Goal: Task Accomplishment & Management: Manage account settings

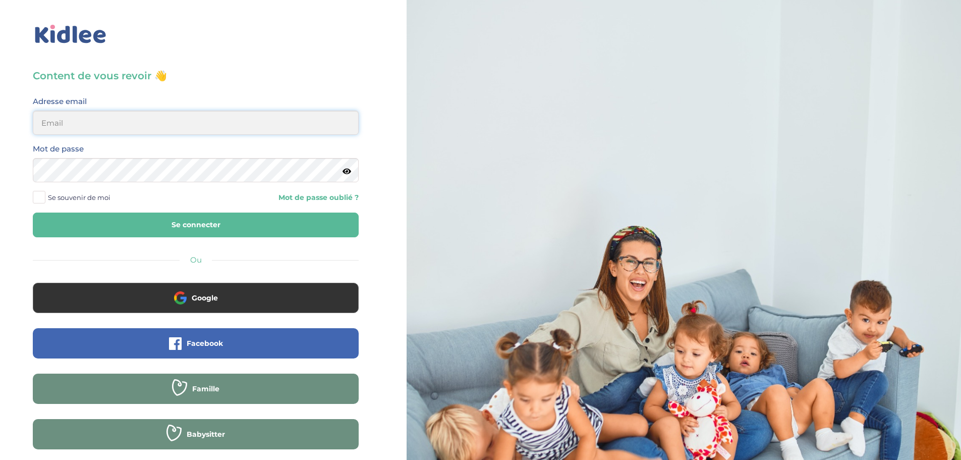
click at [73, 122] on input "email" at bounding box center [196, 123] width 326 height 24
type input "morgane.a.ferron@gmail.com"
click at [198, 221] on button "Se connecter" at bounding box center [196, 224] width 326 height 25
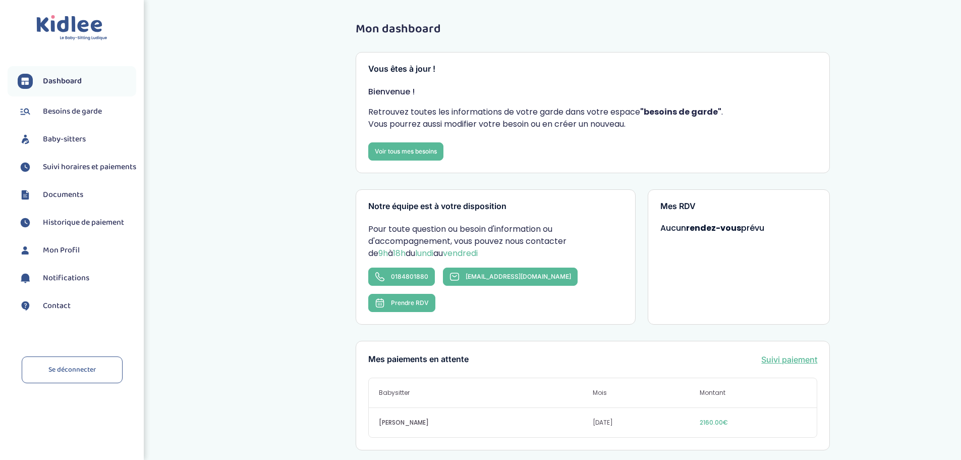
click at [91, 172] on span "Suivi horaires et paiements" at bounding box center [89, 167] width 93 height 12
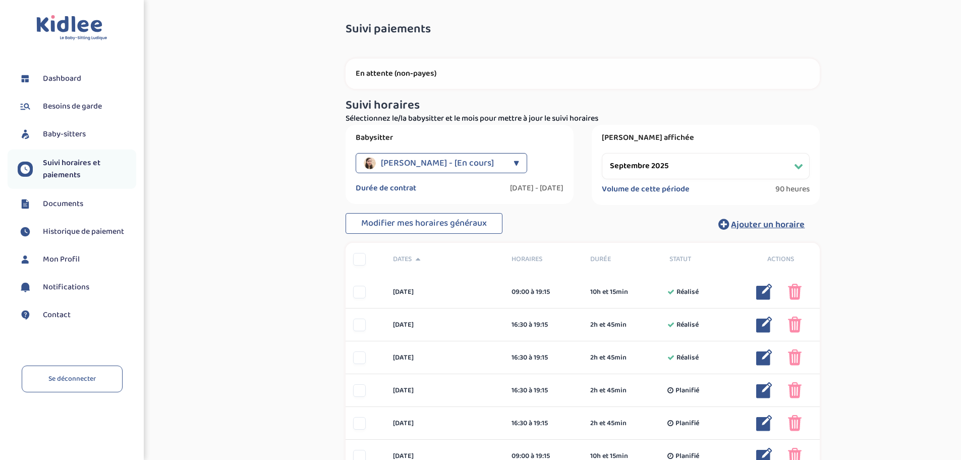
click at [729, 164] on select "Filtrer par mois septembre 2025 octobre 2025 novembre 2025 décembre 2025 janvie…" at bounding box center [706, 166] width 208 height 26
click at [602, 153] on select "Filtrer par mois septembre 2025 octobre 2025 novembre 2025 décembre 2025 janvie…" at bounding box center [706, 166] width 208 height 26
click at [694, 159] on select "Filtrer par mois septembre 2025 octobre 2025 novembre 2025 décembre 2025 janvie…" at bounding box center [706, 166] width 208 height 26
click at [602, 153] on select "Filtrer par mois septembre 2025 octobre 2025 novembre 2025 décembre 2025 janvie…" at bounding box center [706, 166] width 208 height 26
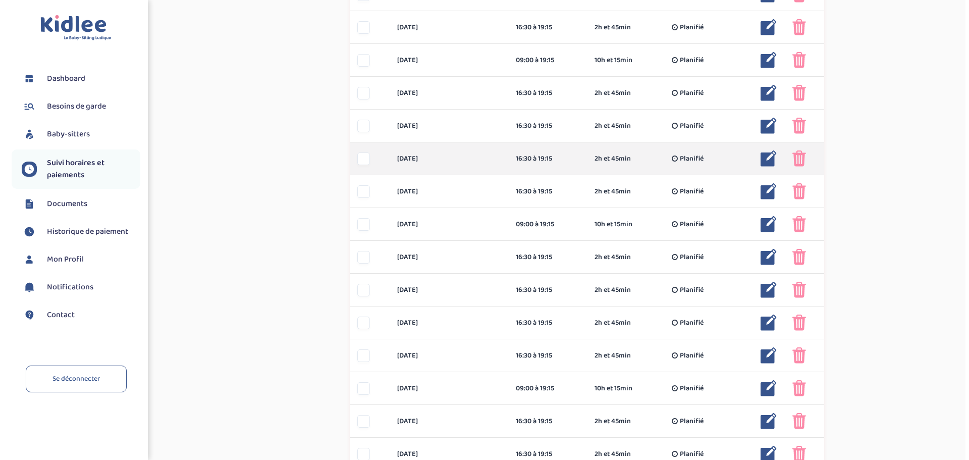
scroll to position [561, 0]
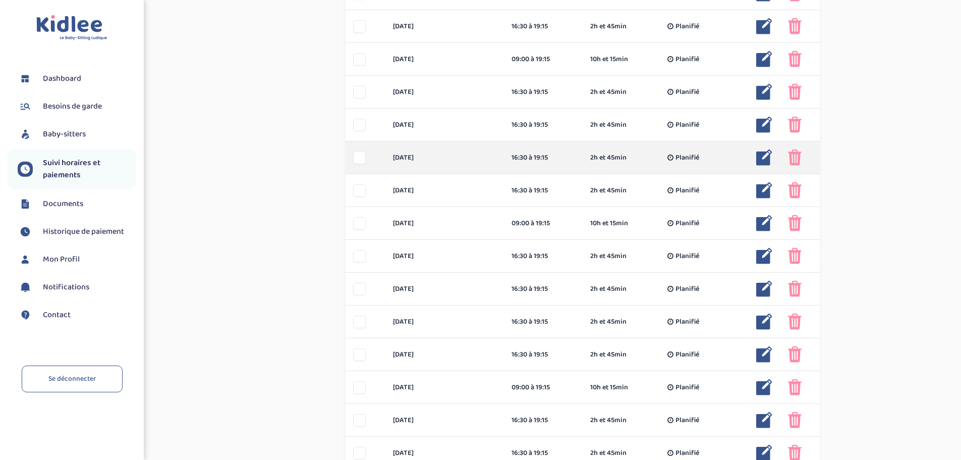
click at [767, 155] on img at bounding box center [765, 157] width 16 height 16
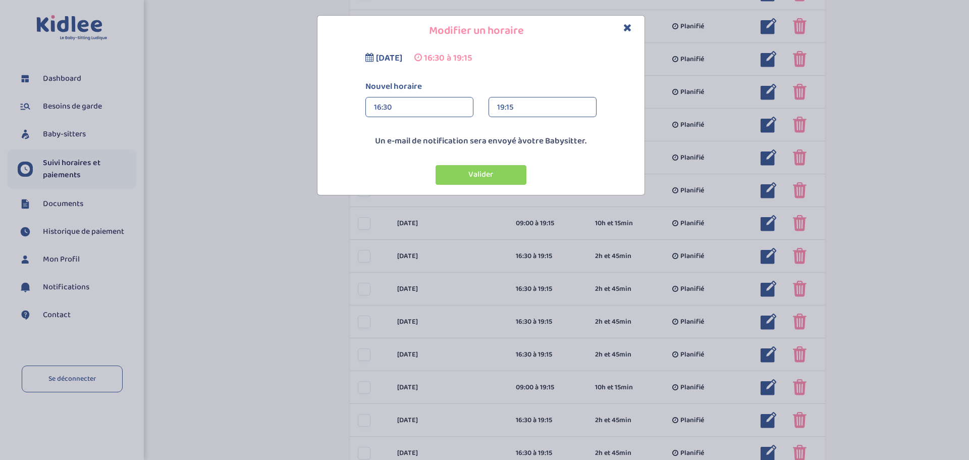
drag, startPoint x: 402, startPoint y: 116, endPoint x: 404, endPoint y: 110, distance: 5.9
click at [403, 116] on div "16:30" at bounding box center [419, 107] width 91 height 20
click at [410, 159] on div "08:45" at bounding box center [419, 154] width 107 height 25
click at [534, 109] on div "19:15" at bounding box center [542, 107] width 91 height 20
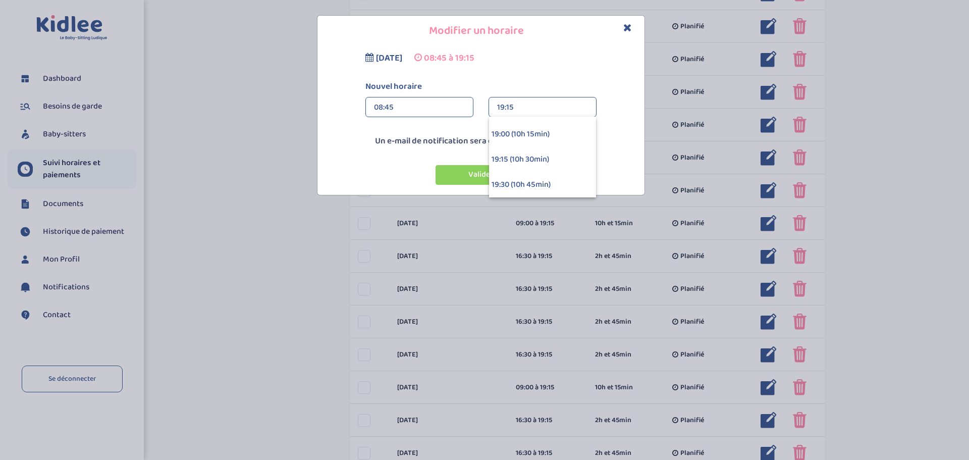
scroll to position [1009, 0]
click at [531, 153] on div "19:15 (10h 30min)" at bounding box center [542, 154] width 107 height 25
click at [508, 175] on button "Valider" at bounding box center [481, 175] width 91 height 20
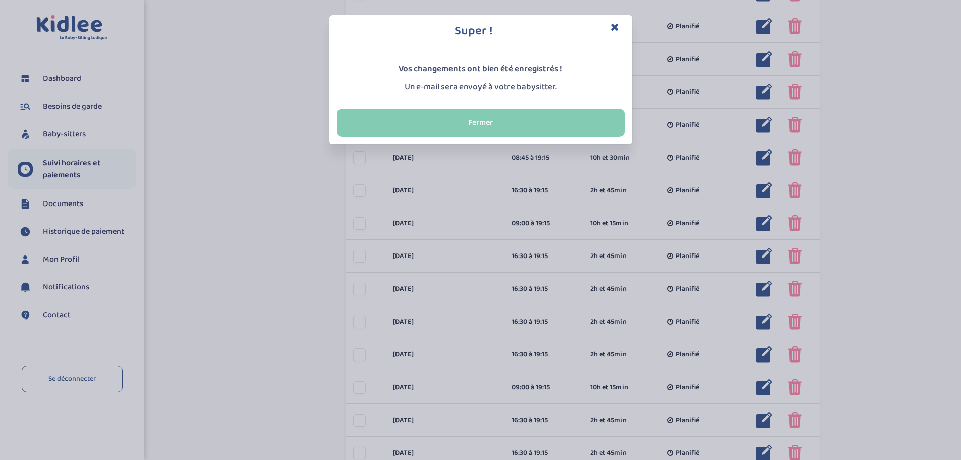
click at [560, 130] on button "Fermer" at bounding box center [481, 123] width 288 height 28
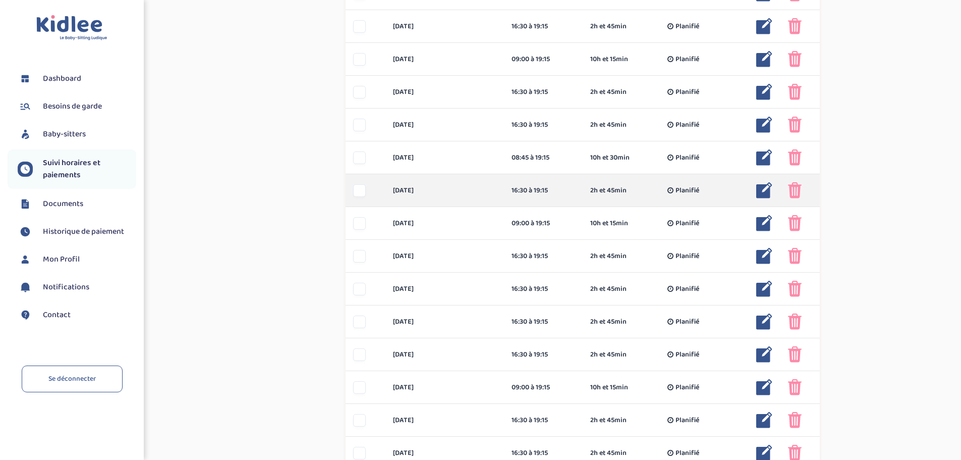
click at [764, 190] on img at bounding box center [765, 190] width 16 height 16
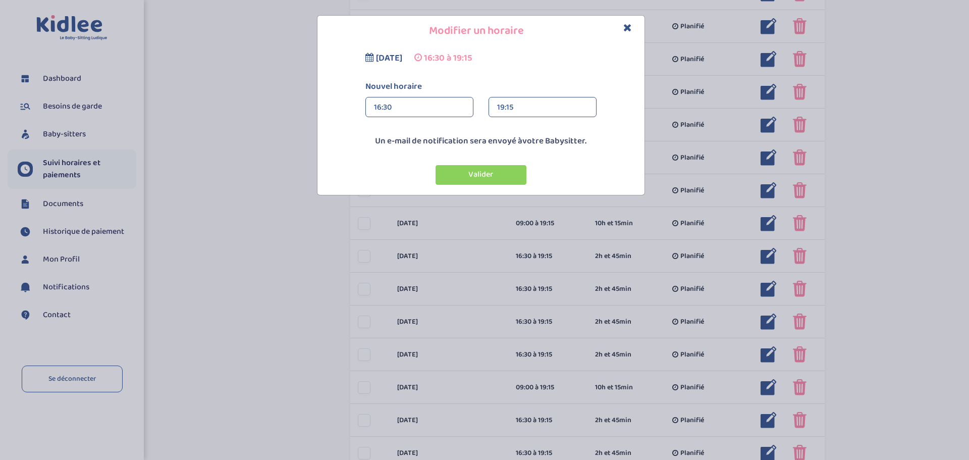
click at [411, 105] on div "16:30" at bounding box center [419, 107] width 91 height 20
click at [404, 156] on div "08:45" at bounding box center [419, 154] width 107 height 25
click at [526, 108] on div "19:15" at bounding box center [542, 107] width 91 height 20
click at [503, 174] on button "Valider" at bounding box center [481, 175] width 91 height 20
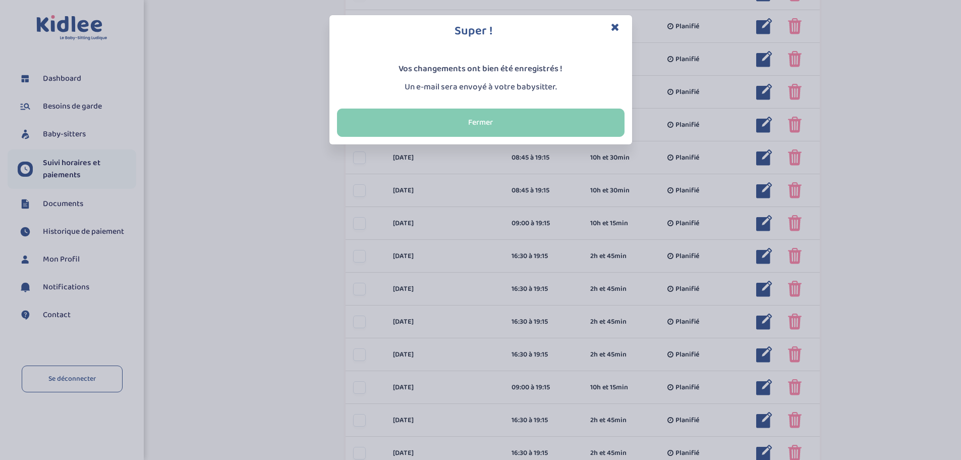
click at [516, 114] on button "Fermer" at bounding box center [481, 123] width 288 height 28
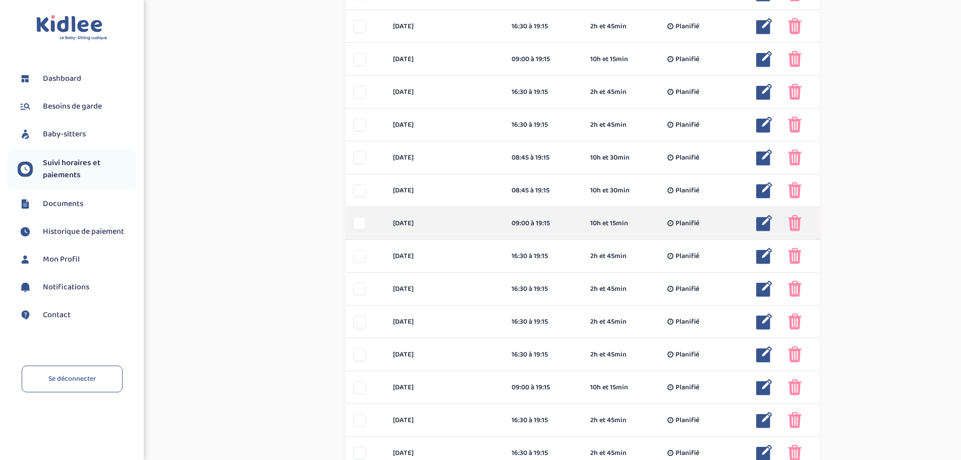
click at [764, 218] on img at bounding box center [765, 223] width 16 height 16
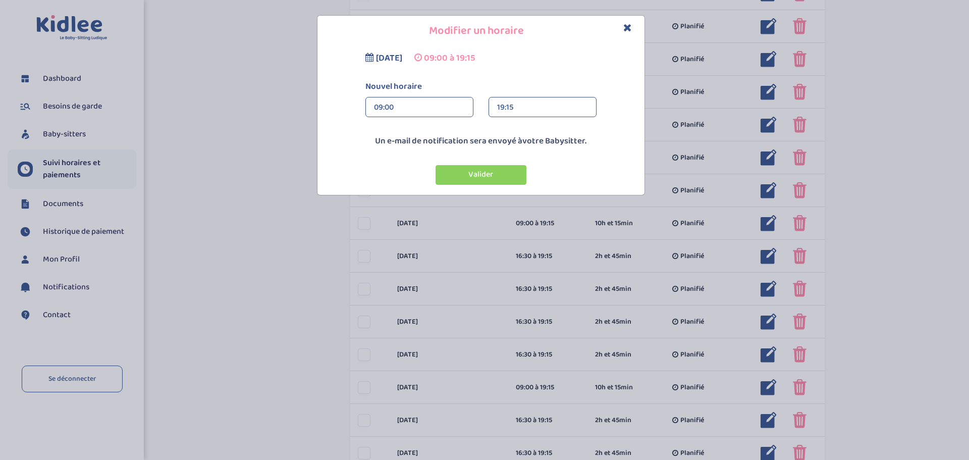
click at [392, 106] on div "09:00" at bounding box center [419, 107] width 91 height 20
click at [394, 158] on div "08:45" at bounding box center [419, 154] width 107 height 25
click at [505, 168] on button "Valider" at bounding box center [481, 175] width 91 height 20
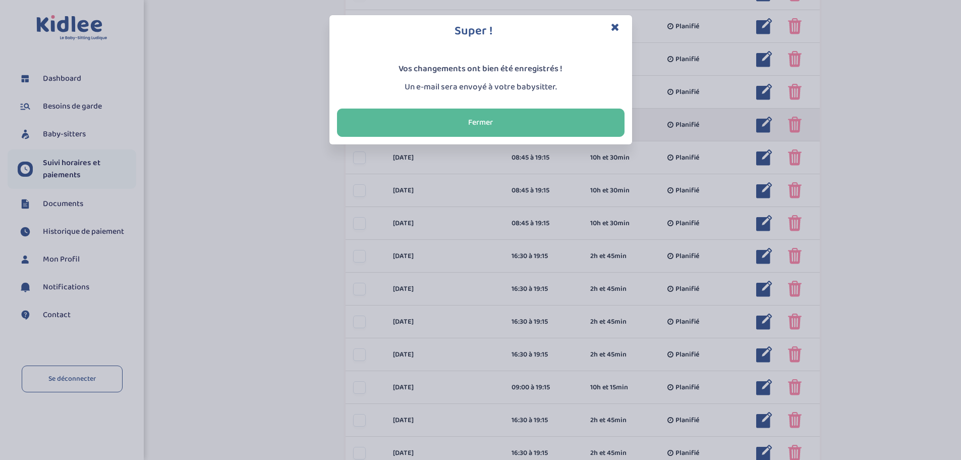
click at [606, 120] on button "Fermer" at bounding box center [481, 123] width 288 height 28
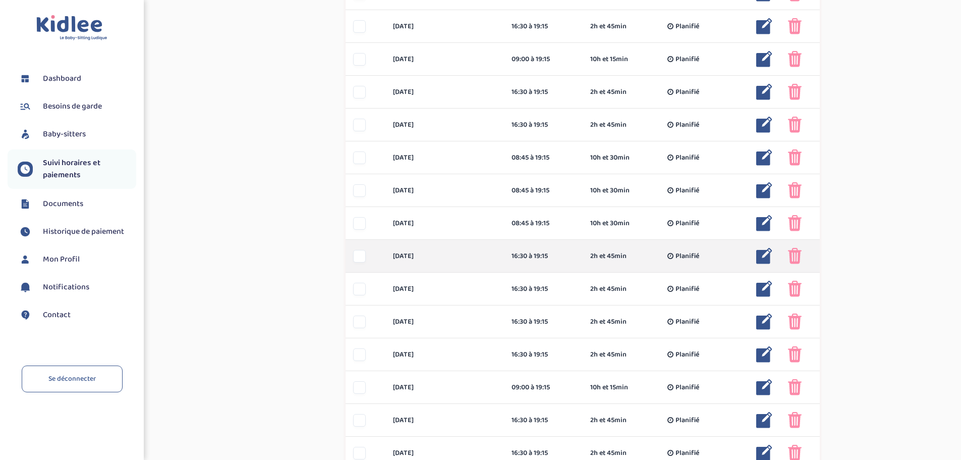
click at [766, 256] on img at bounding box center [765, 256] width 16 height 16
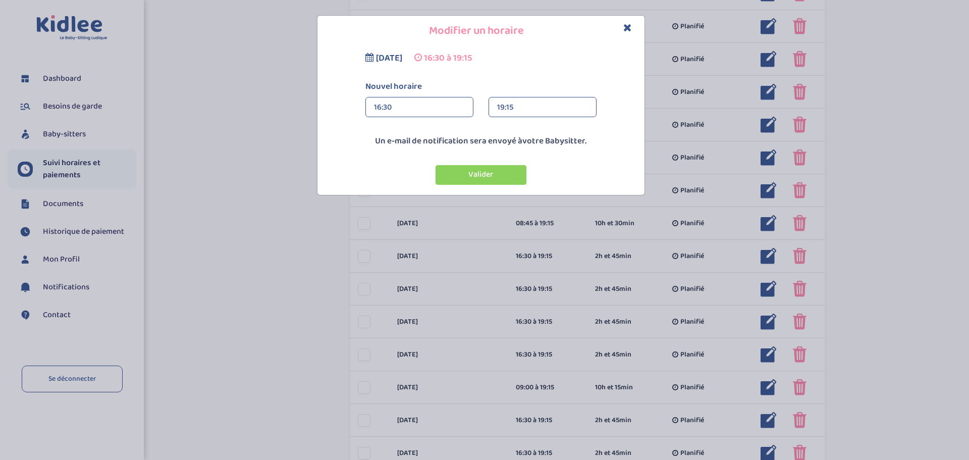
click at [418, 111] on div "16:30" at bounding box center [419, 107] width 91 height 20
click at [403, 148] on div "08:45" at bounding box center [419, 154] width 107 height 25
click at [528, 99] on div "19:15" at bounding box center [542, 107] width 91 height 20
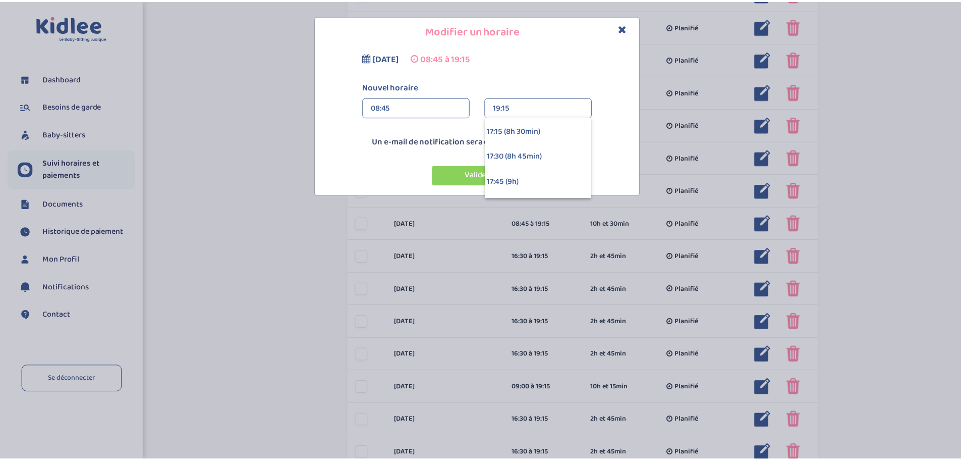
scroll to position [808, 0]
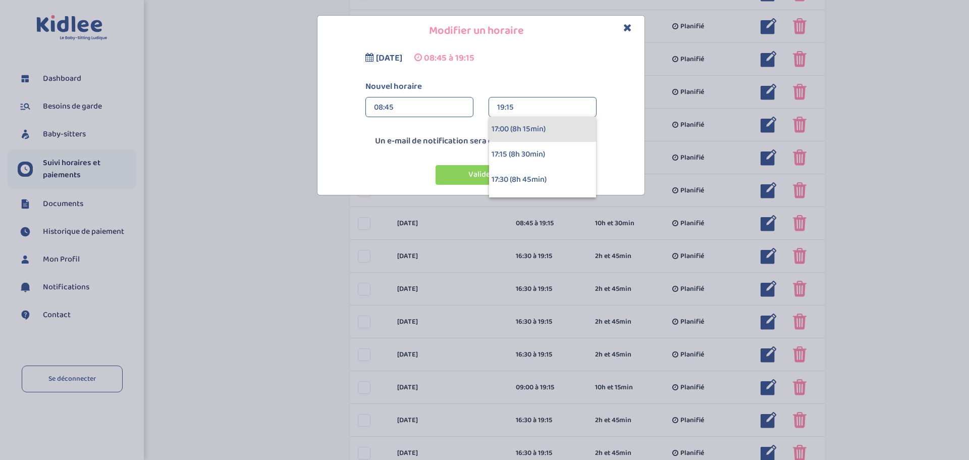
click at [526, 131] on div "17:00 (8h 15min)" at bounding box center [542, 129] width 107 height 25
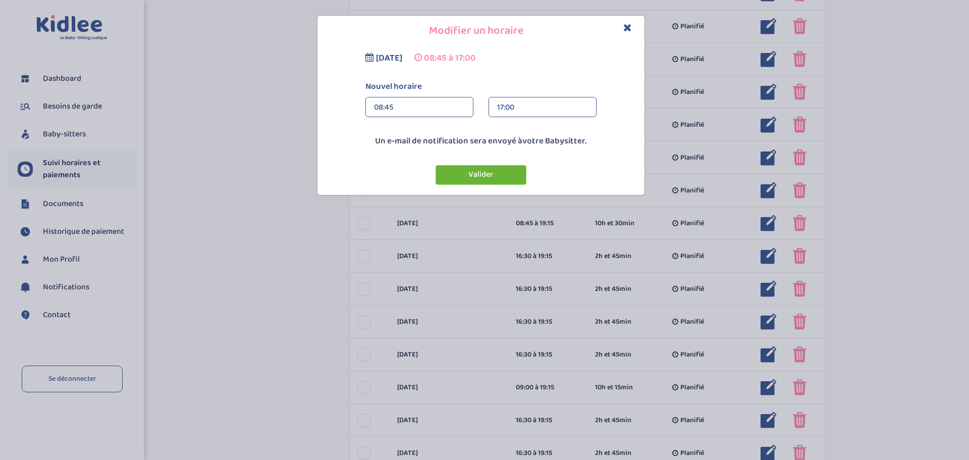
click at [482, 170] on button "Valider" at bounding box center [481, 175] width 91 height 20
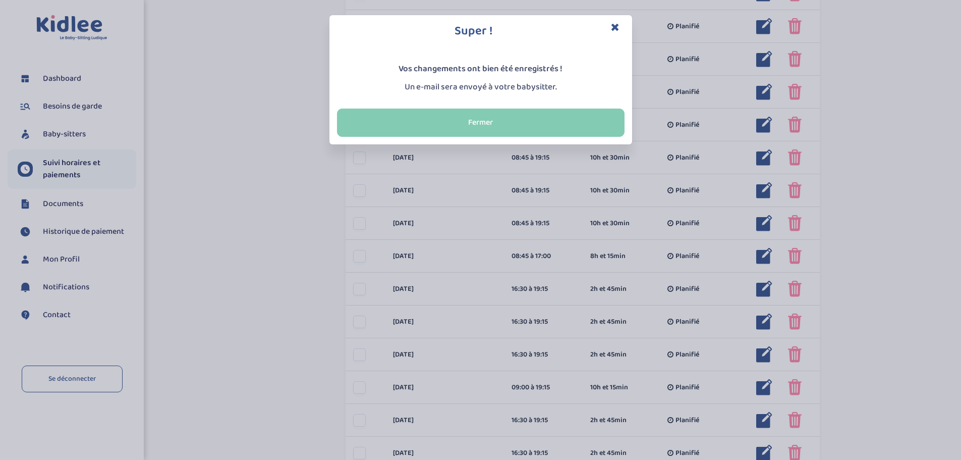
click at [501, 132] on button "Fermer" at bounding box center [481, 123] width 288 height 28
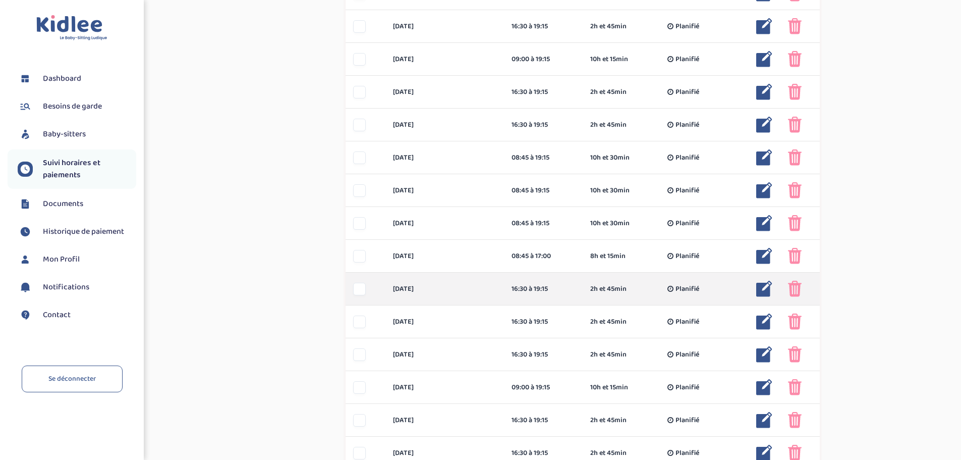
click at [792, 285] on img at bounding box center [795, 289] width 14 height 16
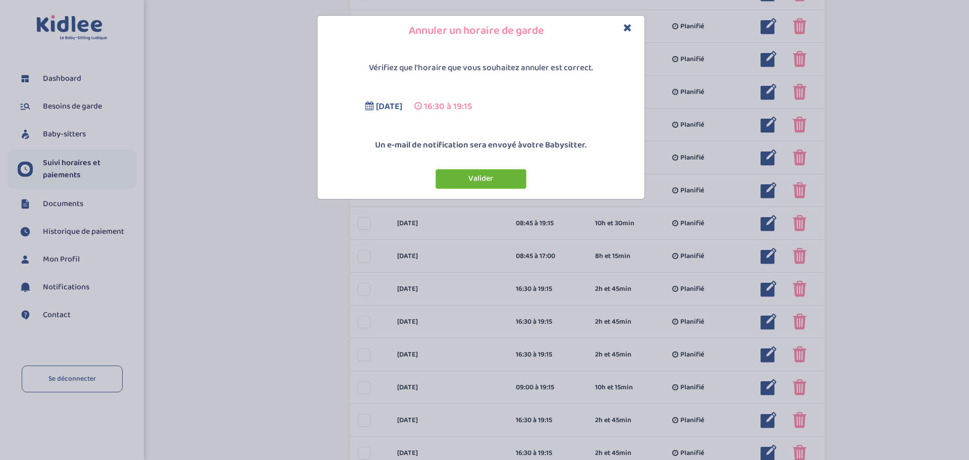
click at [497, 174] on button "Valider" at bounding box center [481, 179] width 91 height 20
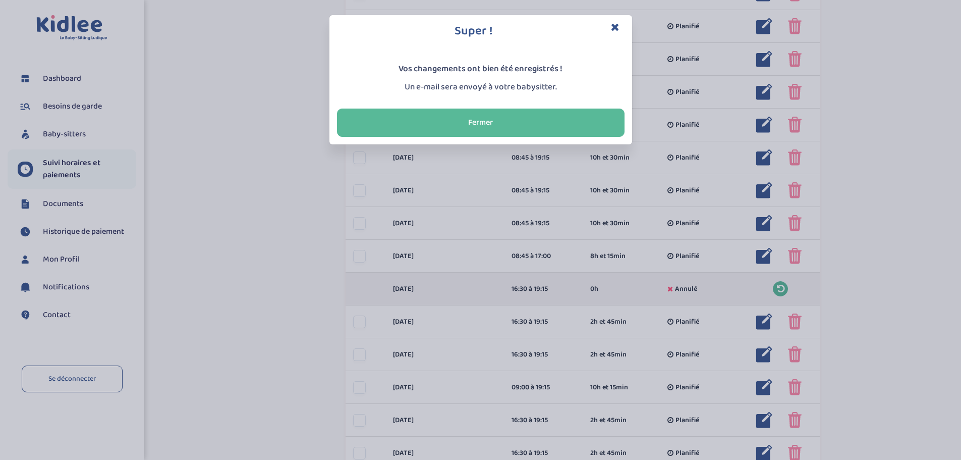
scroll to position [611, 0]
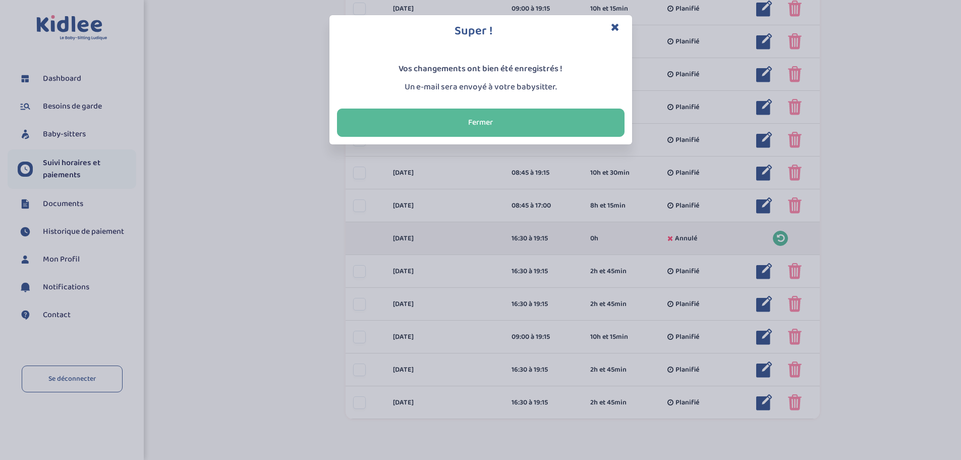
click at [360, 271] on div "Super ! Vos changements ont bien été enregistrés ! Un e-mail sera envoyé à votr…" at bounding box center [480, 230] width 961 height 460
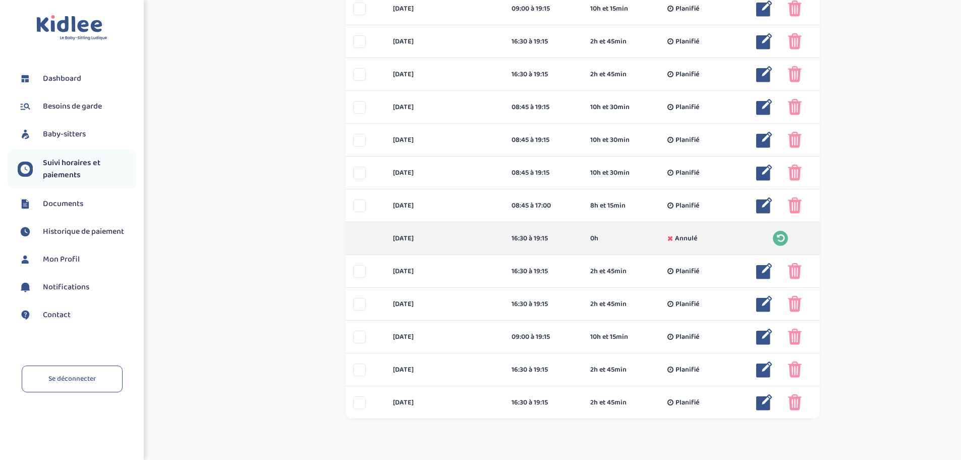
click at [360, 271] on div at bounding box center [359, 271] width 13 height 13
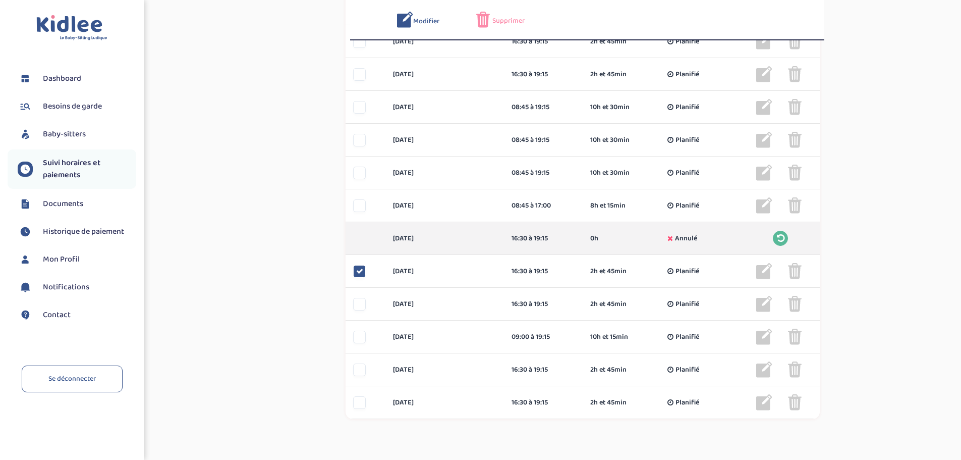
scroll to position [649, 0]
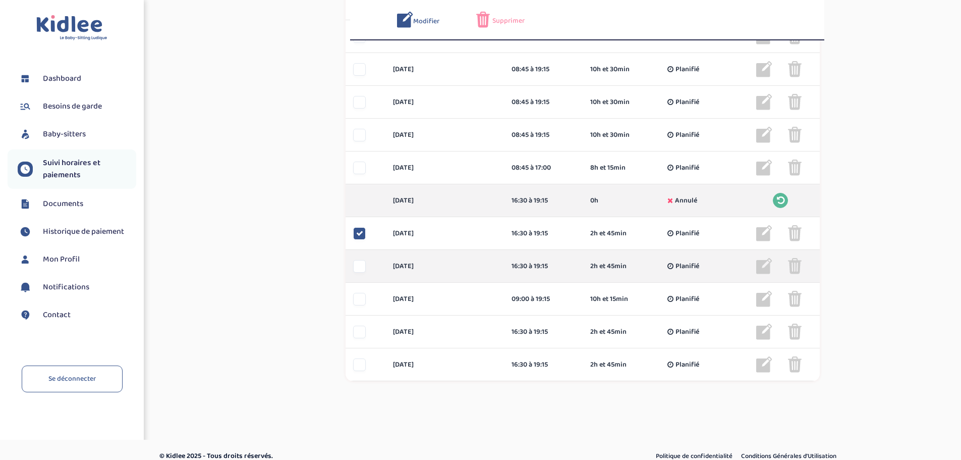
click at [361, 266] on div at bounding box center [359, 266] width 13 height 13
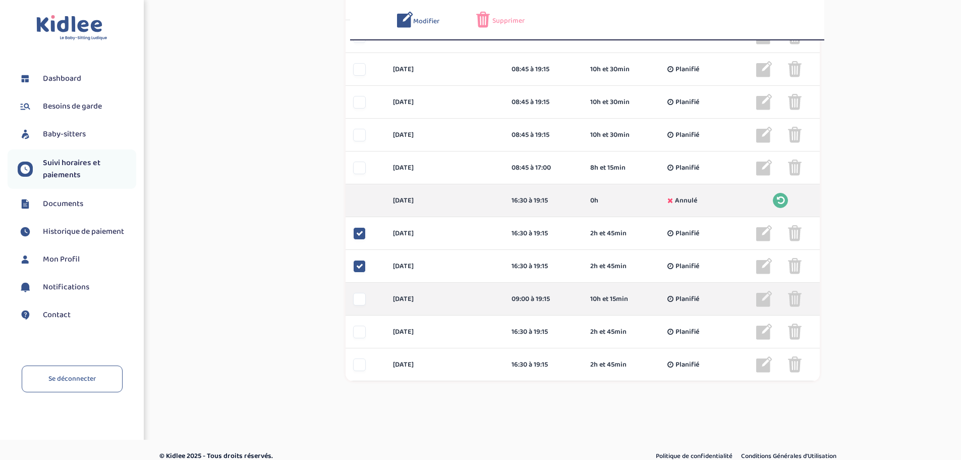
click at [359, 297] on div at bounding box center [359, 299] width 13 height 13
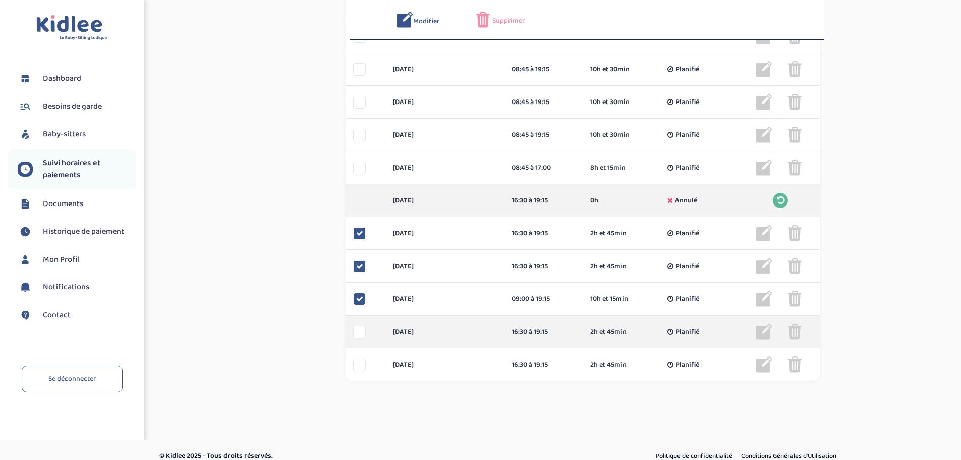
click at [362, 335] on div at bounding box center [359, 332] width 13 height 13
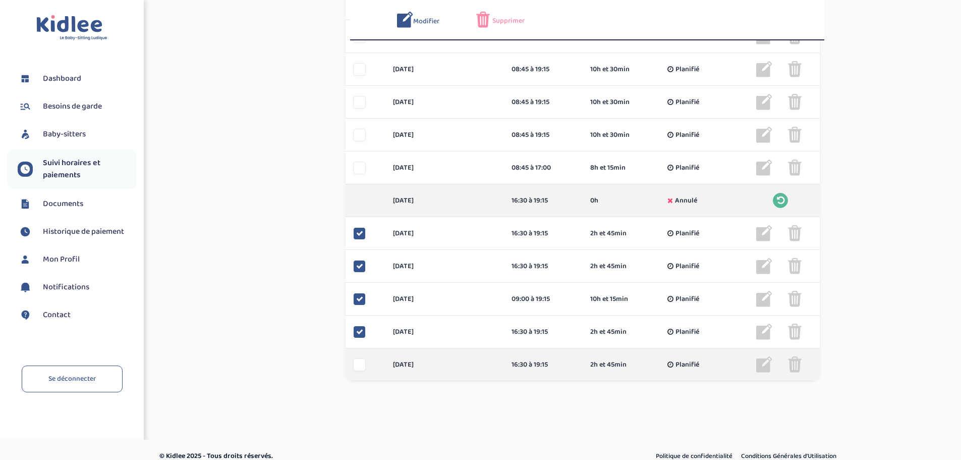
click at [353, 363] on div at bounding box center [365, 364] width 39 height 13
click at [359, 360] on div at bounding box center [359, 364] width 13 height 13
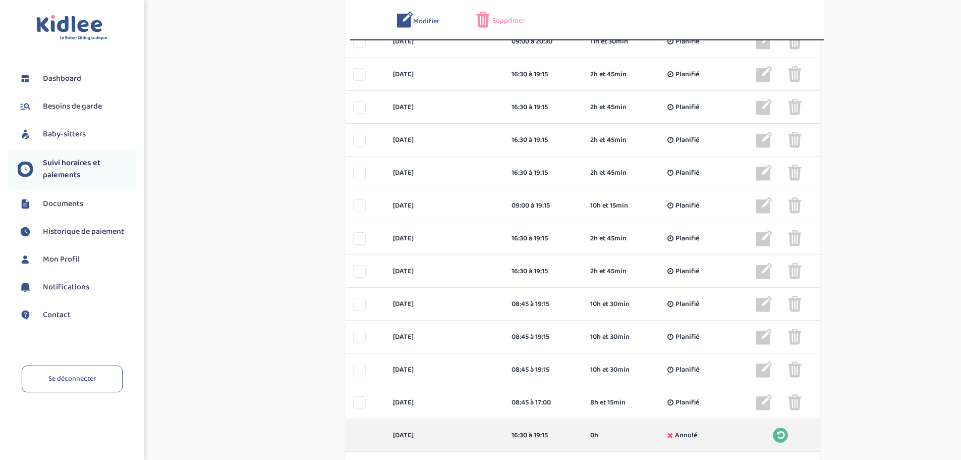
scroll to position [397, 0]
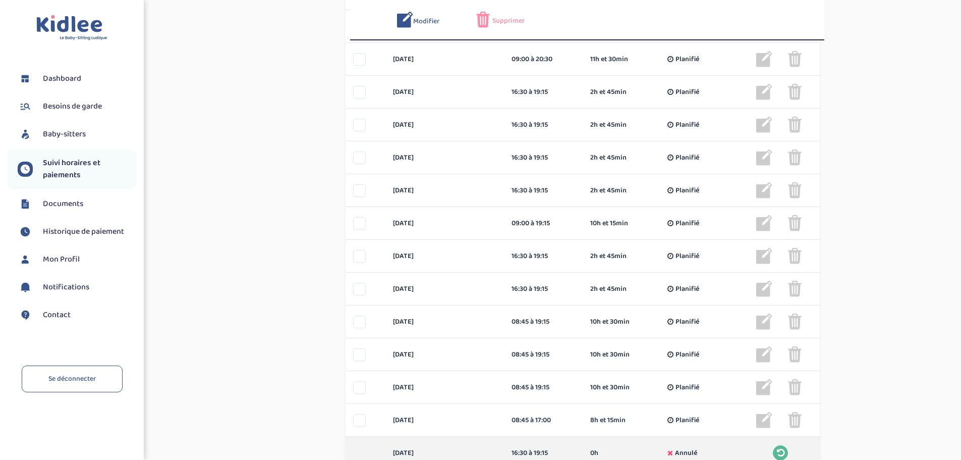
click at [510, 20] on span "Supprimer" at bounding box center [509, 21] width 32 height 11
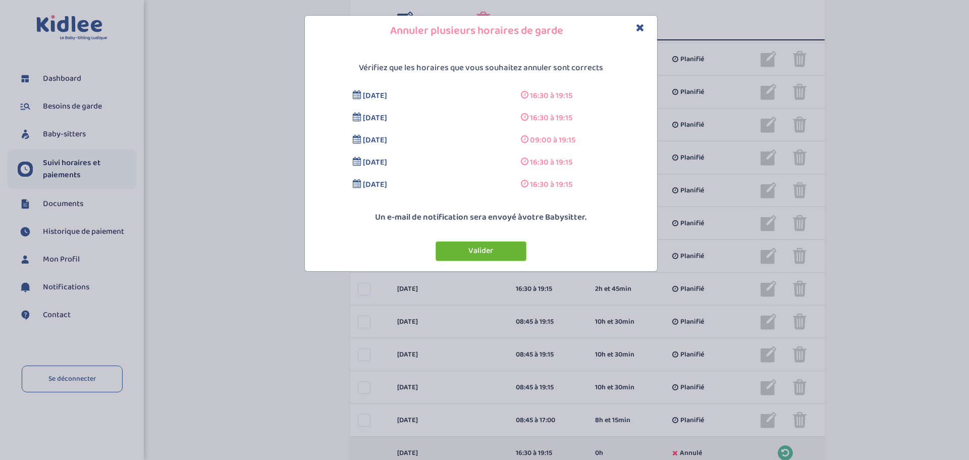
click at [487, 250] on button "Valider" at bounding box center [481, 251] width 91 height 20
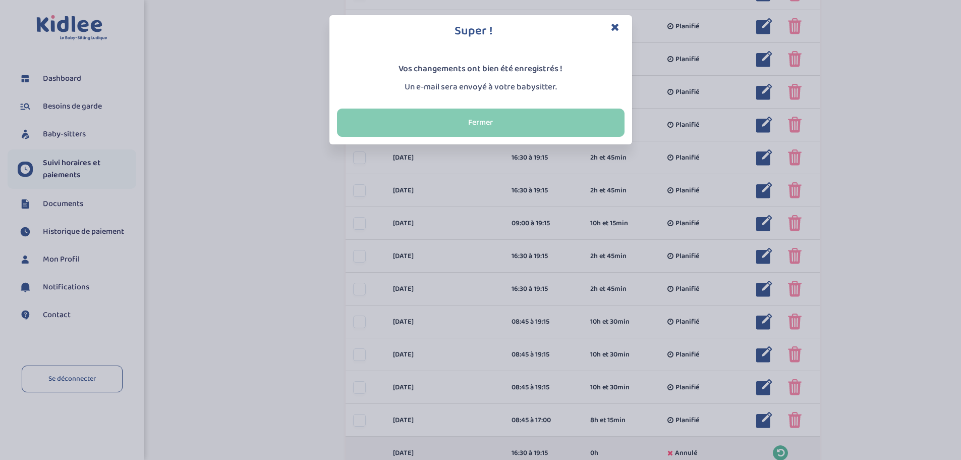
click at [500, 123] on button "Fermer" at bounding box center [481, 123] width 288 height 28
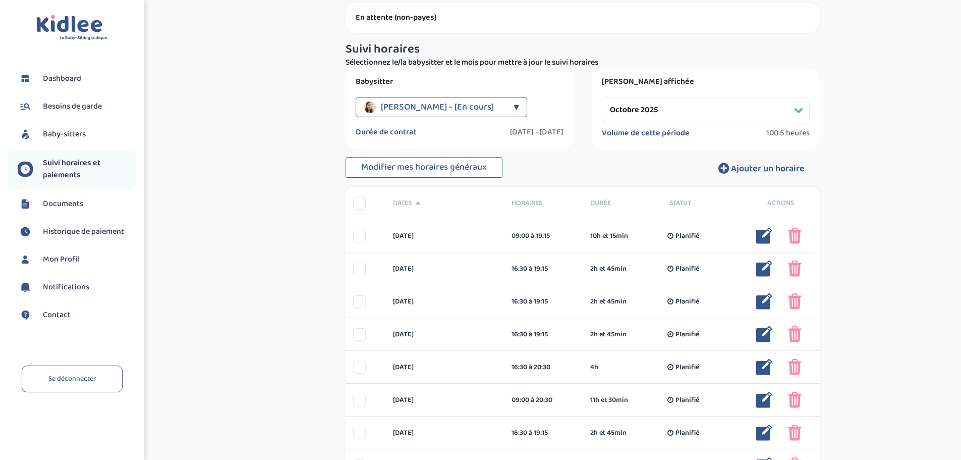
scroll to position [6, 0]
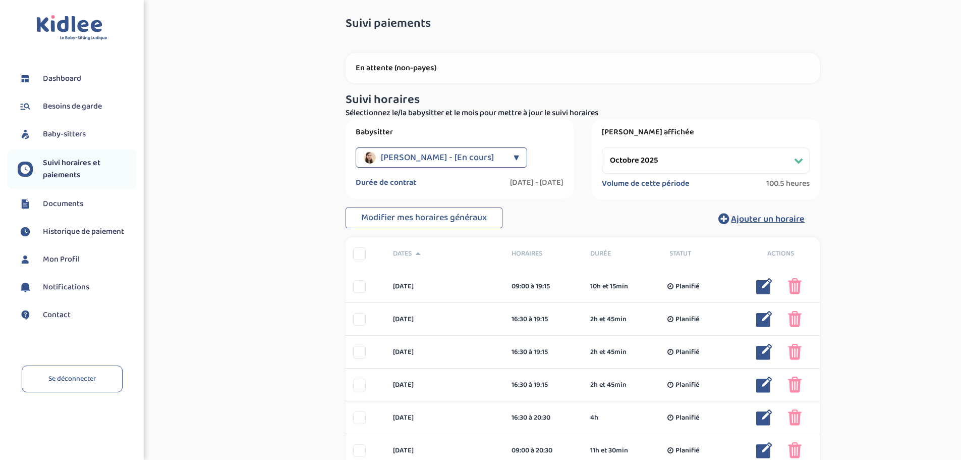
click at [643, 157] on select "Filtrer par mois septembre 2025 octobre 2025 novembre 2025 décembre 2025 janvie…" at bounding box center [706, 160] width 208 height 26
click at [602, 147] on select "Filtrer par mois septembre 2025 octobre 2025 novembre 2025 décembre 2025 janvie…" at bounding box center [706, 160] width 208 height 26
click at [665, 152] on select "Filtrer par mois septembre 2025 octobre 2025 novembre 2025 décembre 2025 janvie…" at bounding box center [706, 160] width 208 height 26
click at [602, 147] on select "Filtrer par mois septembre 2025 octobre 2025 novembre 2025 décembre 2025 janvie…" at bounding box center [706, 160] width 208 height 26
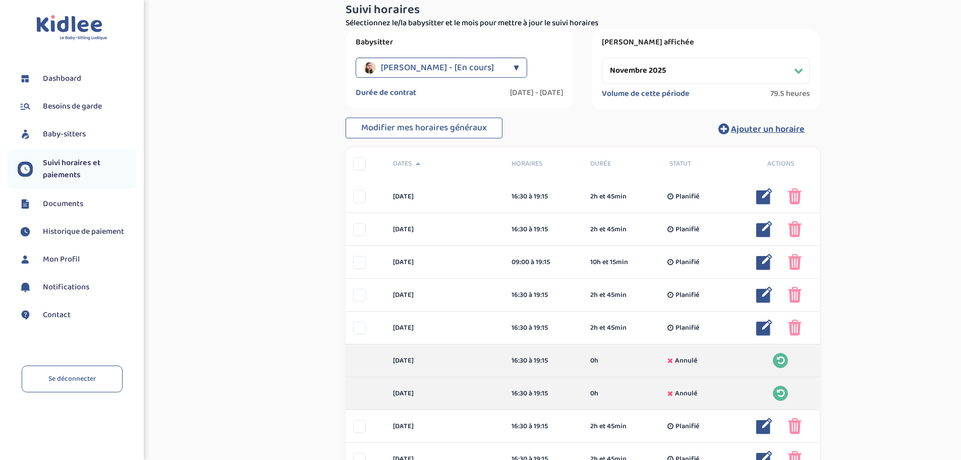
scroll to position [106, 0]
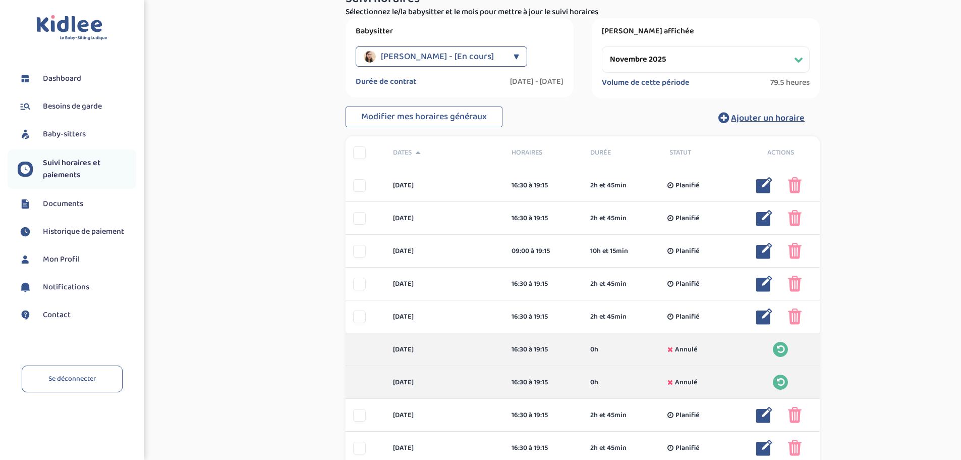
click at [718, 59] on select "Filtrer par mois septembre 2025 octobre 2025 novembre 2025 décembre 2025 janvie…" at bounding box center [706, 59] width 208 height 26
click at [602, 46] on select "Filtrer par mois septembre 2025 octobre 2025 novembre 2025 décembre 2025 janvie…" at bounding box center [706, 59] width 208 height 26
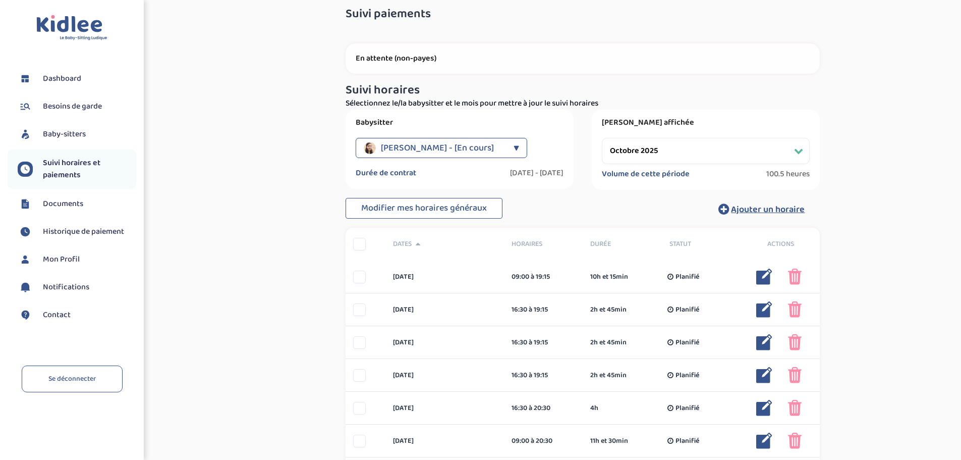
scroll to position [0, 0]
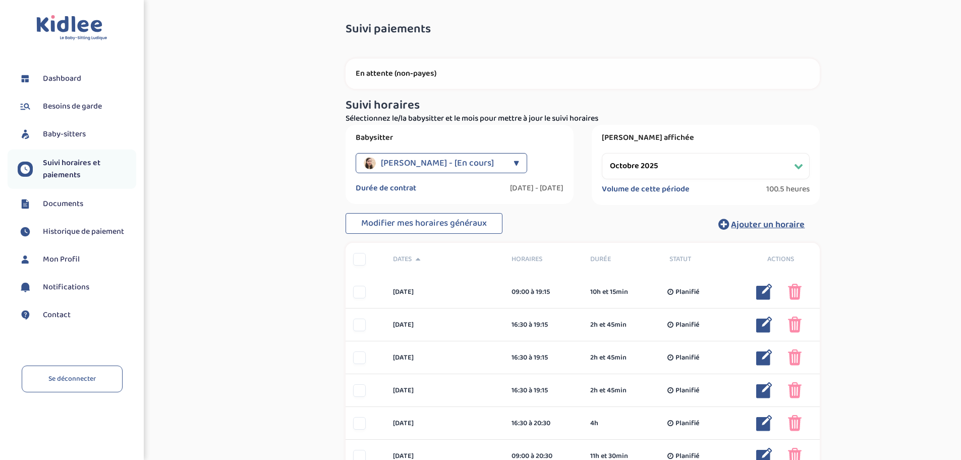
click at [684, 160] on select "Filtrer par mois septembre 2025 octobre 2025 novembre 2025 décembre 2025 janvie…" at bounding box center [706, 166] width 208 height 26
click at [602, 153] on select "Filtrer par mois septembre 2025 octobre 2025 novembre 2025 décembre 2025 janvie…" at bounding box center [706, 166] width 208 height 26
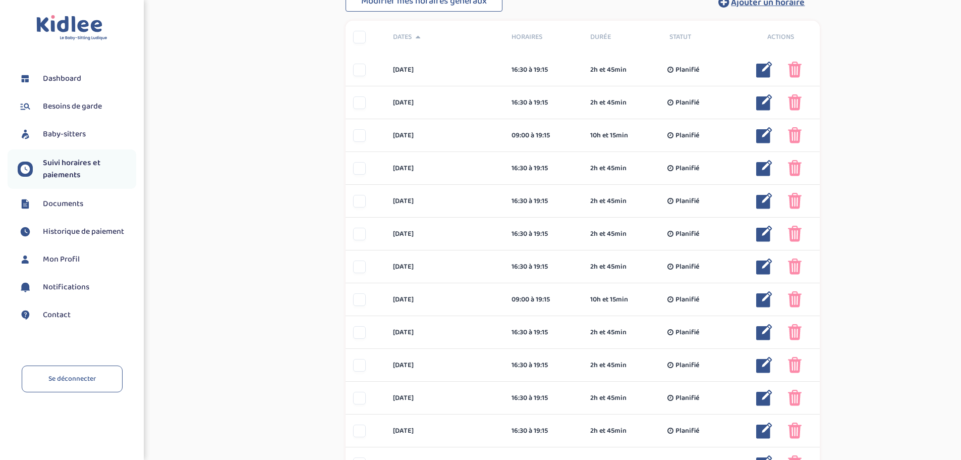
scroll to position [56, 0]
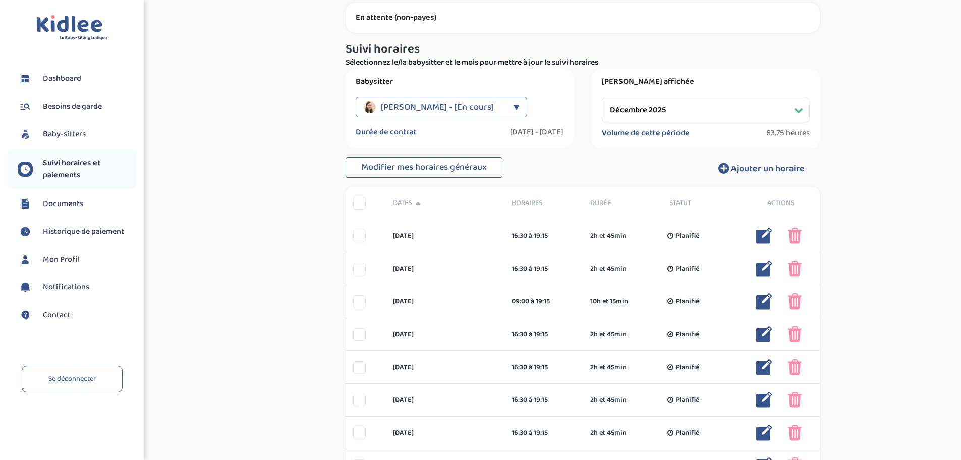
click at [633, 104] on select "Filtrer par mois septembre 2025 octobre 2025 novembre 2025 décembre 2025 janvie…" at bounding box center [706, 110] width 208 height 26
click at [602, 97] on select "Filtrer par mois septembre 2025 octobre 2025 novembre 2025 décembre 2025 janvie…" at bounding box center [706, 110] width 208 height 26
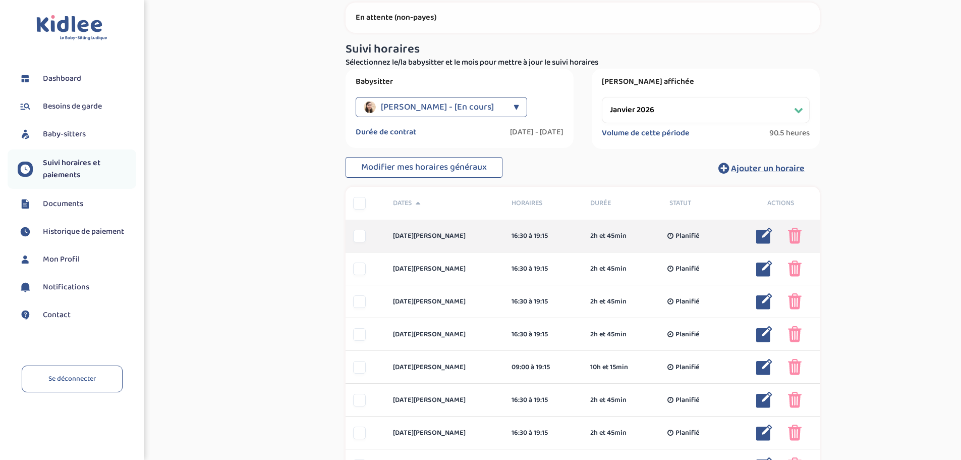
click at [358, 238] on div at bounding box center [359, 236] width 13 height 13
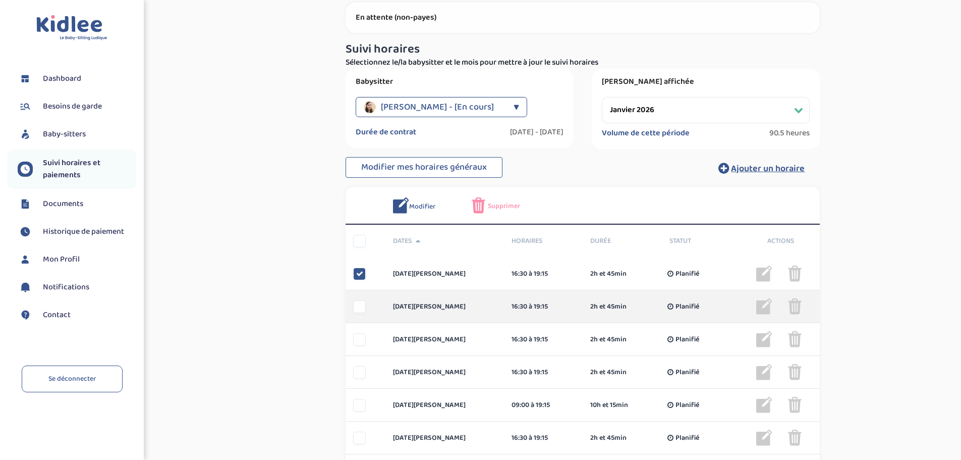
click at [356, 298] on div "vendredi 2 jan 16:30 à 19:15 2h et 45min Planifié 2h et 45min Planifié ... Modi…" at bounding box center [583, 306] width 474 height 33
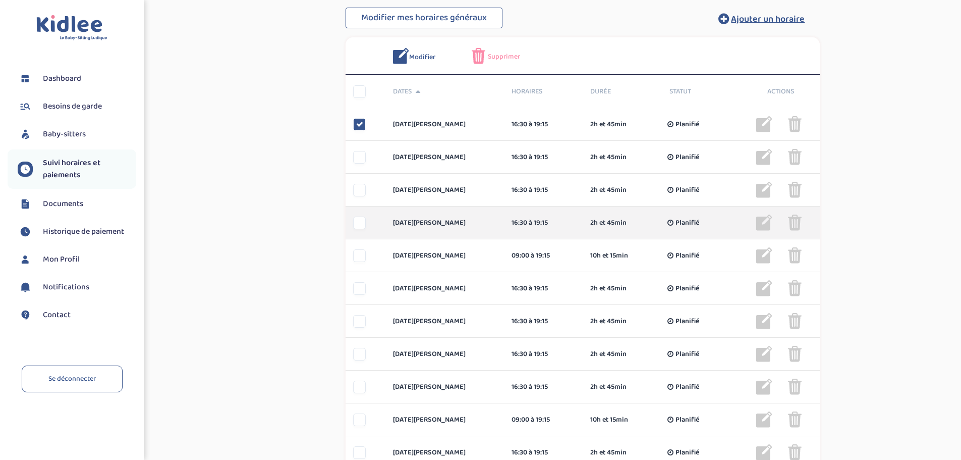
scroll to position [207, 0]
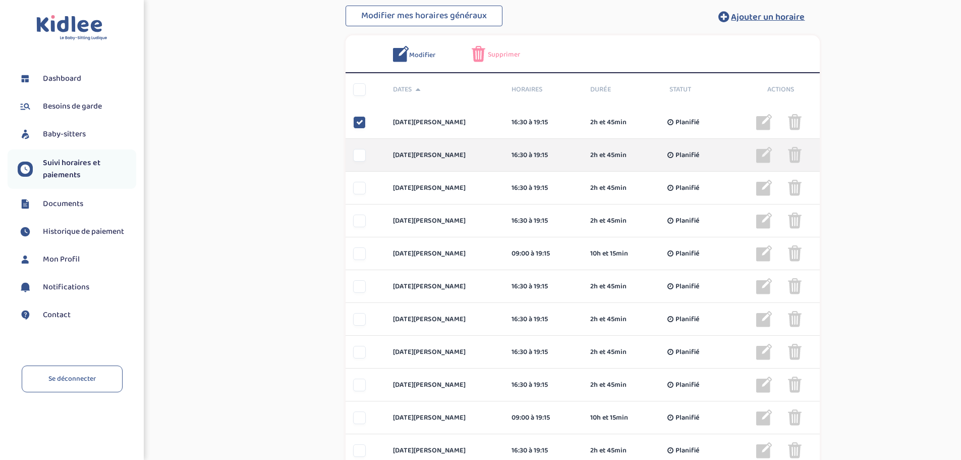
click at [358, 156] on div at bounding box center [359, 155] width 13 height 13
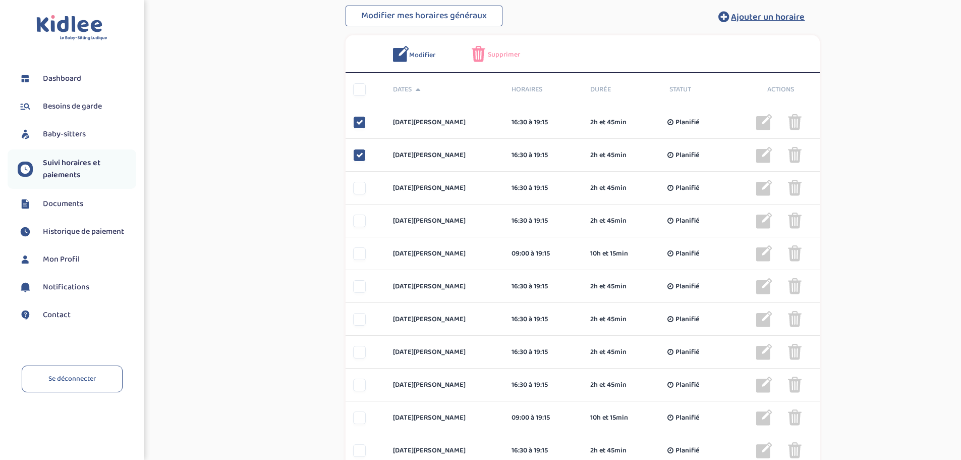
click at [493, 52] on span "Supprimer" at bounding box center [504, 54] width 32 height 11
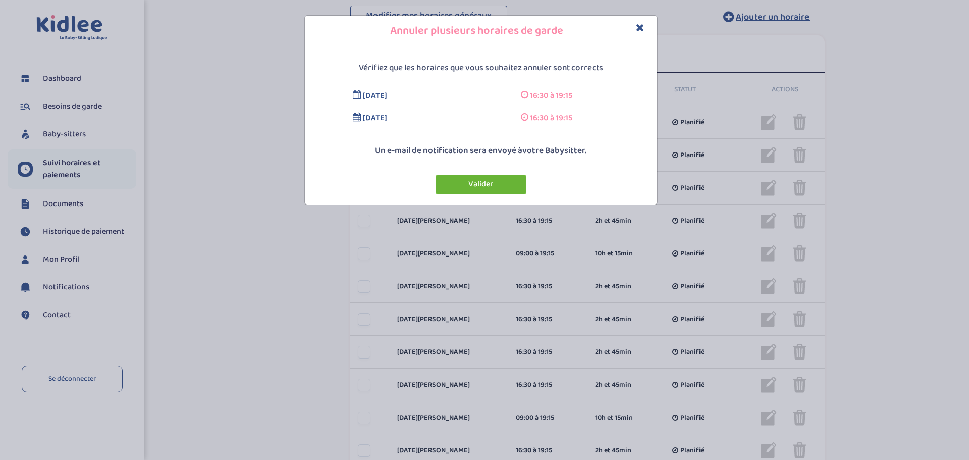
click at [501, 187] on button "Valider" at bounding box center [481, 185] width 91 height 20
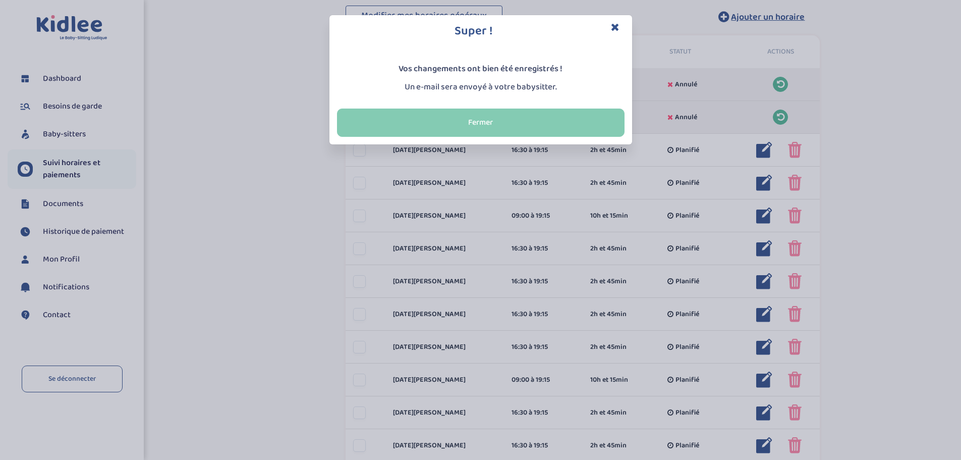
click at [501, 114] on button "Fermer" at bounding box center [481, 123] width 288 height 28
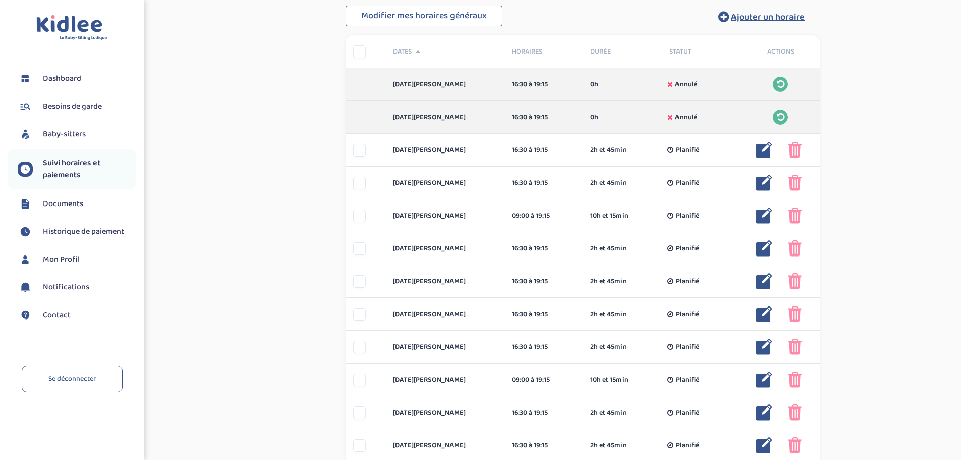
click at [297, 119] on div "Suivi paiements UQq6BbKppTE3l8q6XdErhWv5A1empWN2ASQmsmvr En attente (non-payes)…" at bounding box center [582, 315] width 741 height 1015
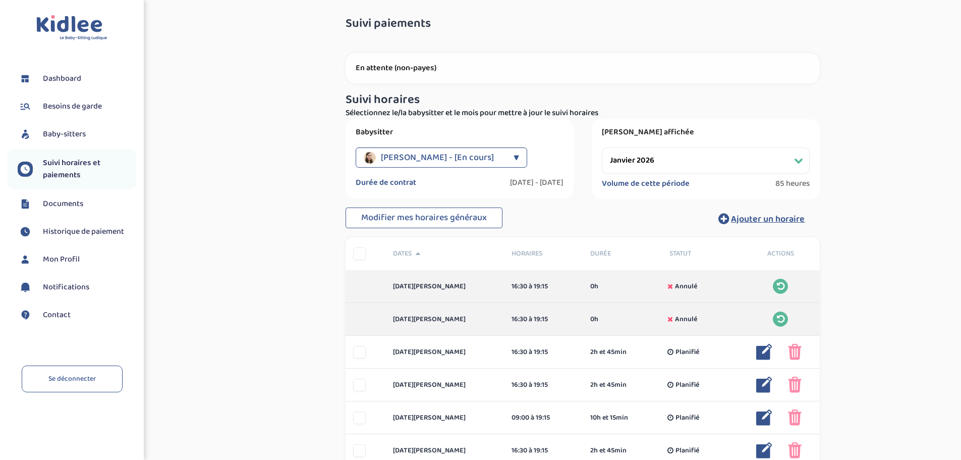
scroll to position [0, 0]
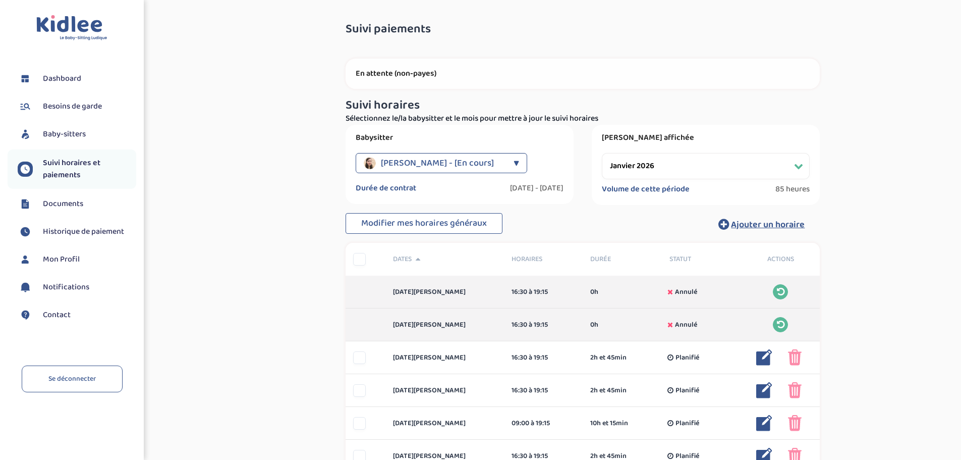
click at [668, 164] on select "Filtrer par mois septembre 2025 octobre 2025 novembre 2025 décembre 2025 janvie…" at bounding box center [706, 166] width 208 height 26
click at [706, 174] on select "Filtrer par mois septembre 2025 octobre 2025 novembre 2025 décembre 2025 janvie…" at bounding box center [706, 166] width 208 height 26
click at [602, 153] on select "Filtrer par mois septembre 2025 octobre 2025 novembre 2025 décembre 2025 janvie…" at bounding box center [706, 166] width 208 height 26
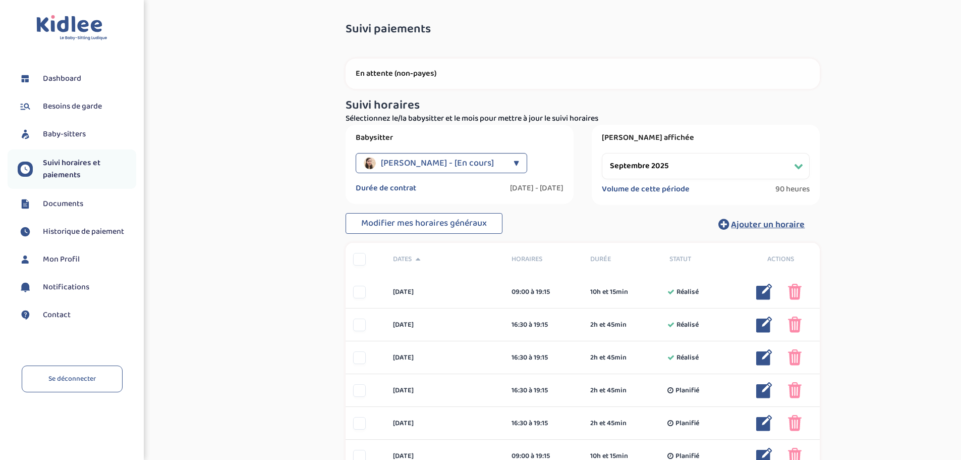
drag, startPoint x: 713, startPoint y: 171, endPoint x: 710, endPoint y: 179, distance: 8.8
click at [713, 171] on select "Filtrer par mois septembre 2025 octobre 2025 novembre 2025 décembre 2025 janvie…" at bounding box center [706, 166] width 208 height 26
select select "octobre 2025"
click at [602, 153] on select "Filtrer par mois septembre 2025 octobre 2025 novembre 2025 décembre 2025 janvie…" at bounding box center [706, 166] width 208 height 26
click at [700, 163] on select "Filtrer par mois septembre 2025 octobre 2025 novembre 2025 décembre 2025 janvie…" at bounding box center [706, 166] width 208 height 26
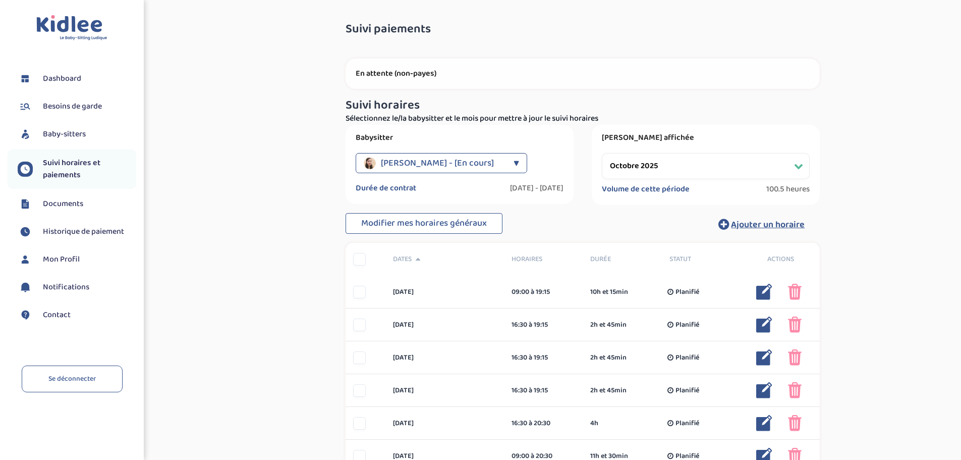
click at [722, 126] on div "Période affichée Filtrer par mois septembre 2025 octobre 2025 novembre 2025 déc…" at bounding box center [706, 165] width 228 height 80
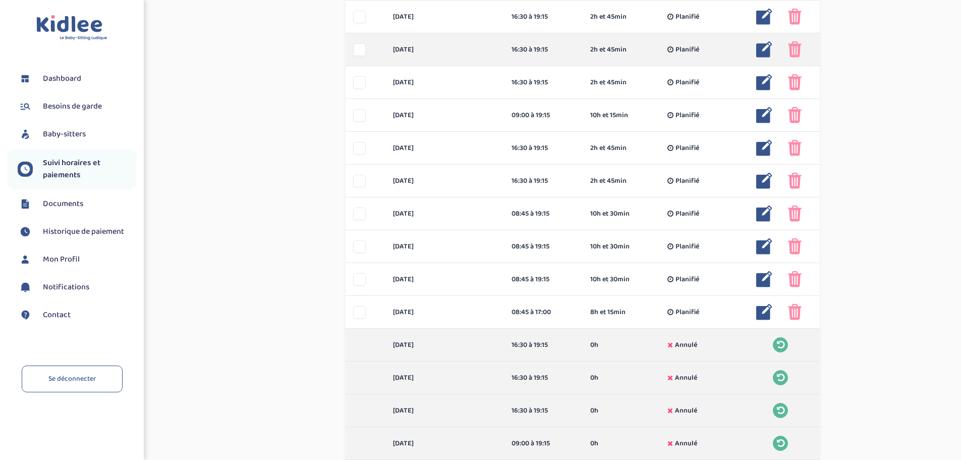
scroll to position [404, 0]
